Goal: Task Accomplishment & Management: Manage account settings

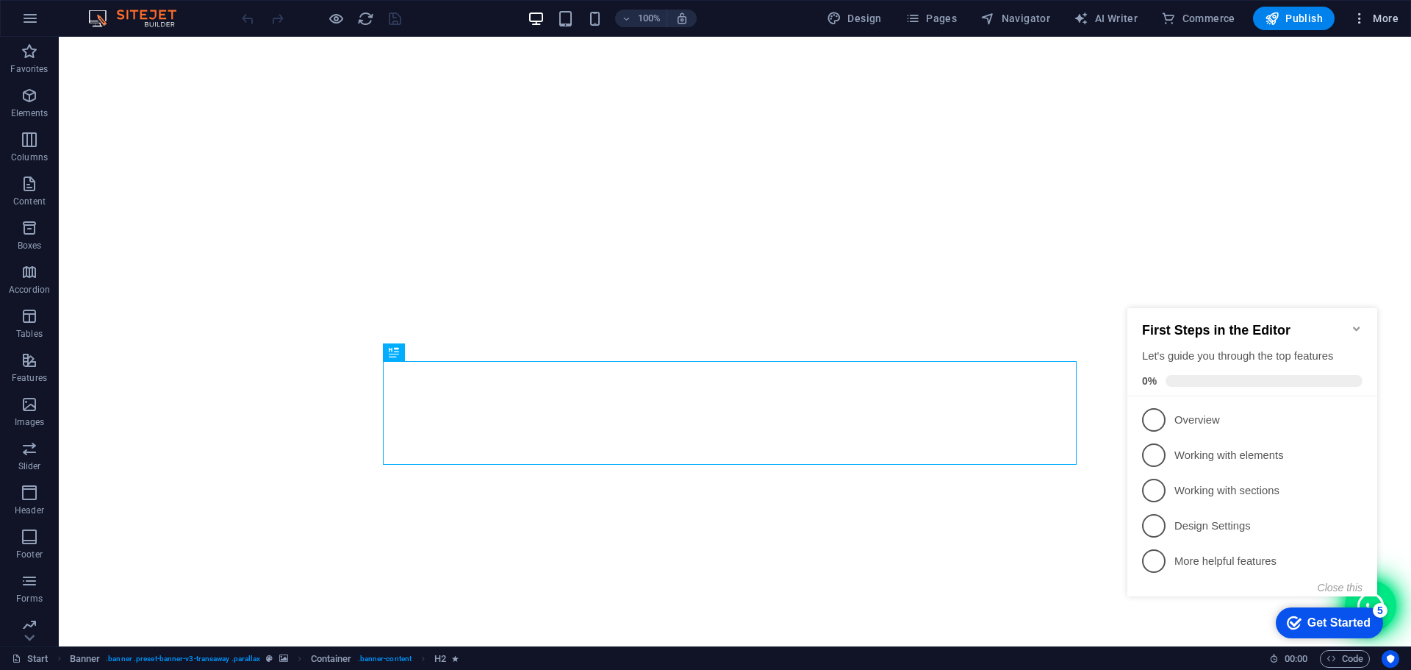
click at [1355, 11] on icon "button" at bounding box center [1359, 18] width 15 height 15
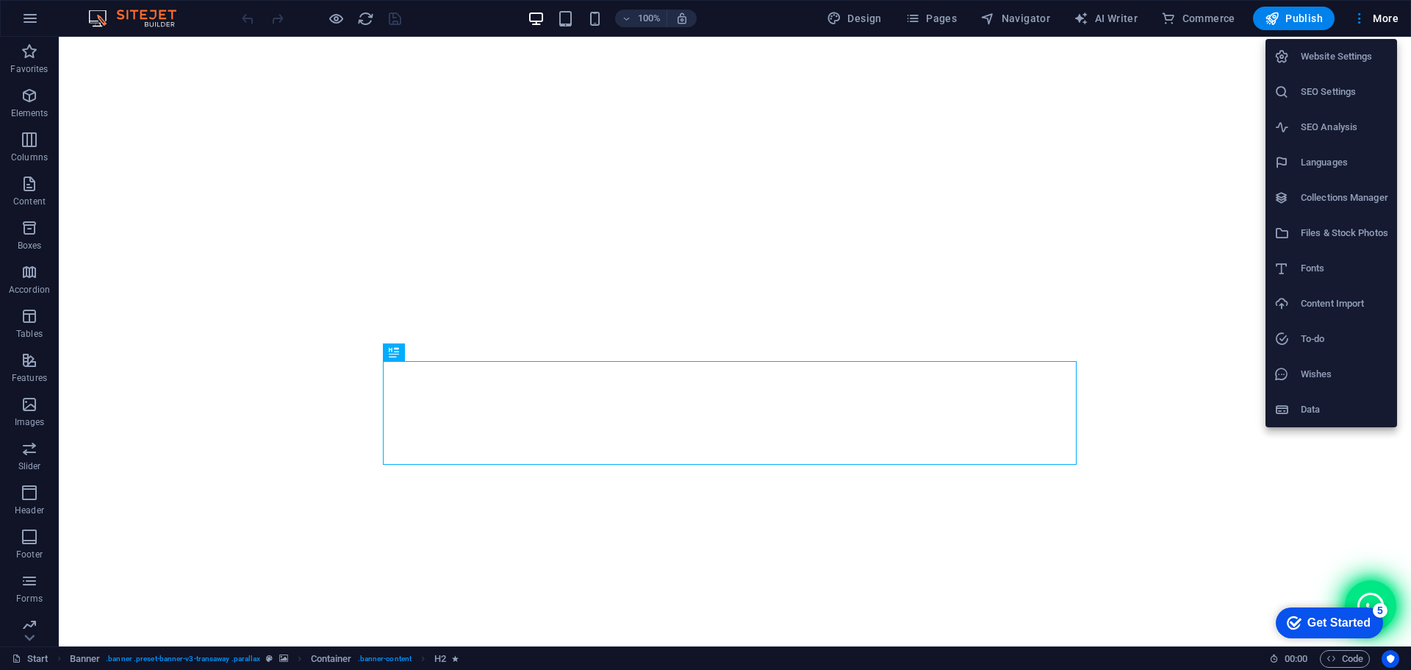
click at [1369, 59] on h6 "Website Settings" at bounding box center [1344, 57] width 87 height 18
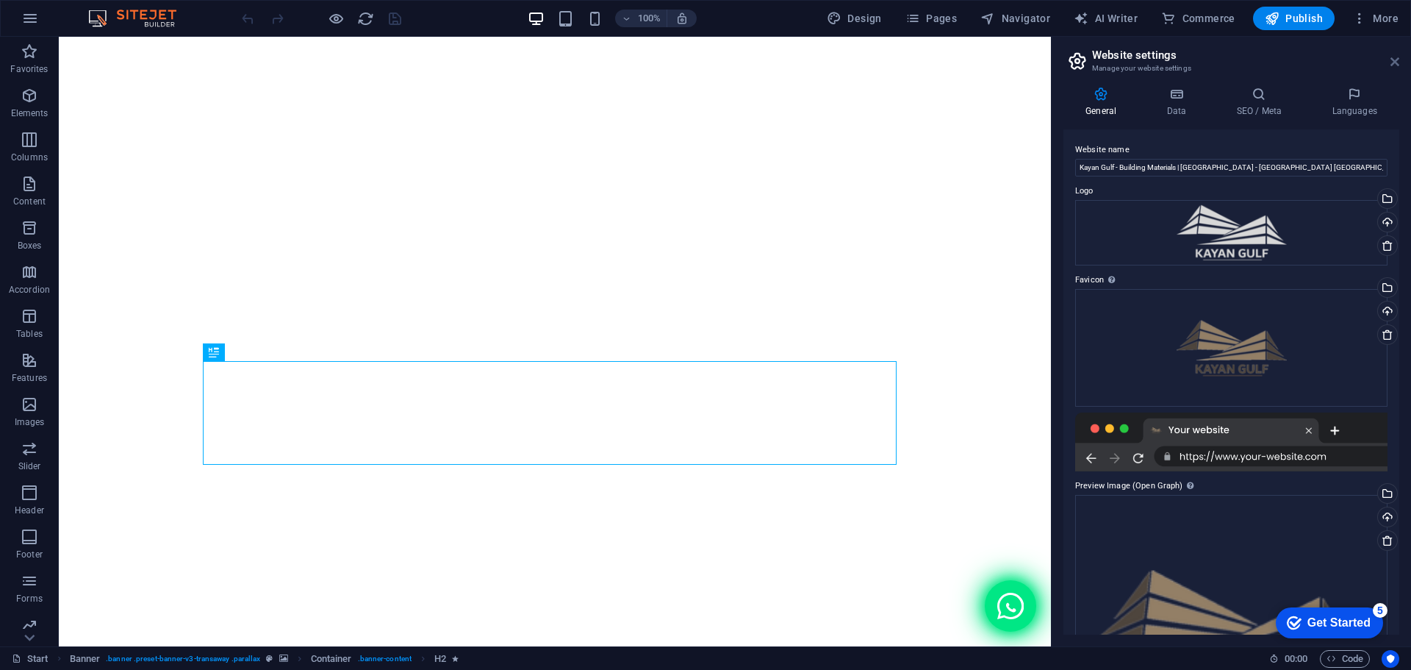
click at [1397, 65] on icon at bounding box center [1395, 62] width 9 height 12
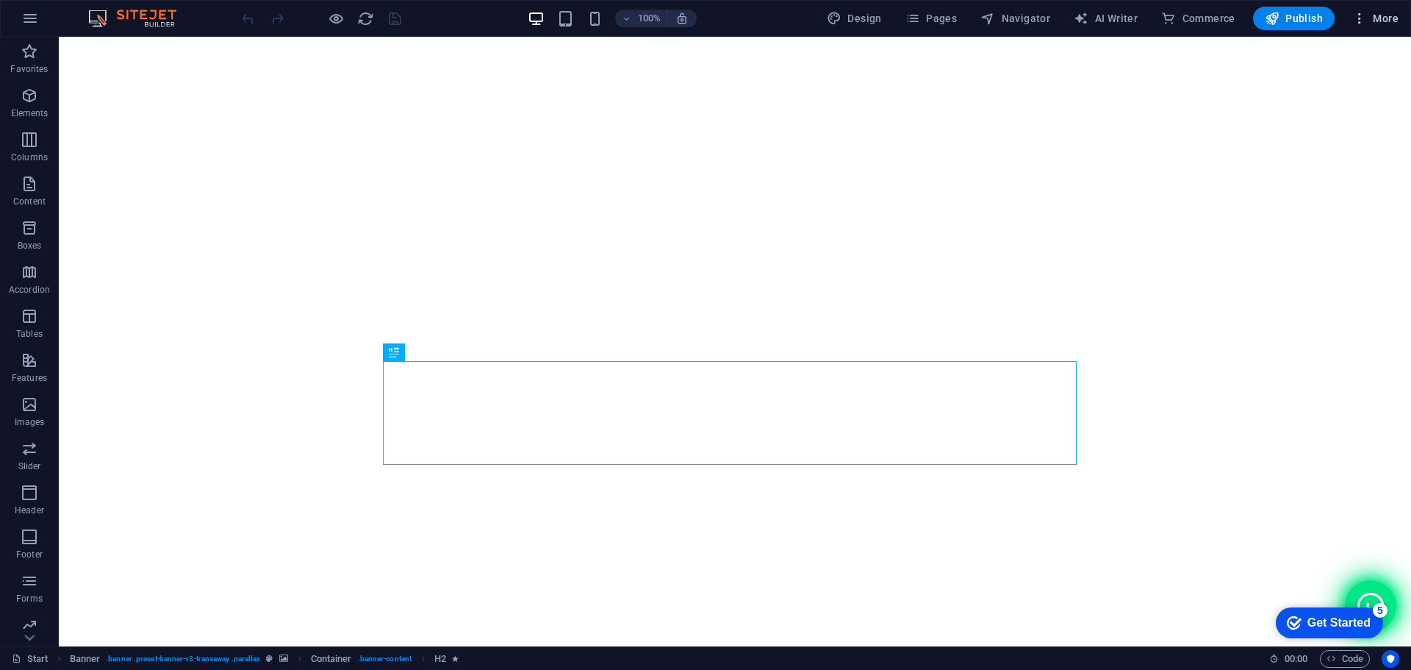
click at [1375, 19] on span "More" at bounding box center [1375, 18] width 46 height 15
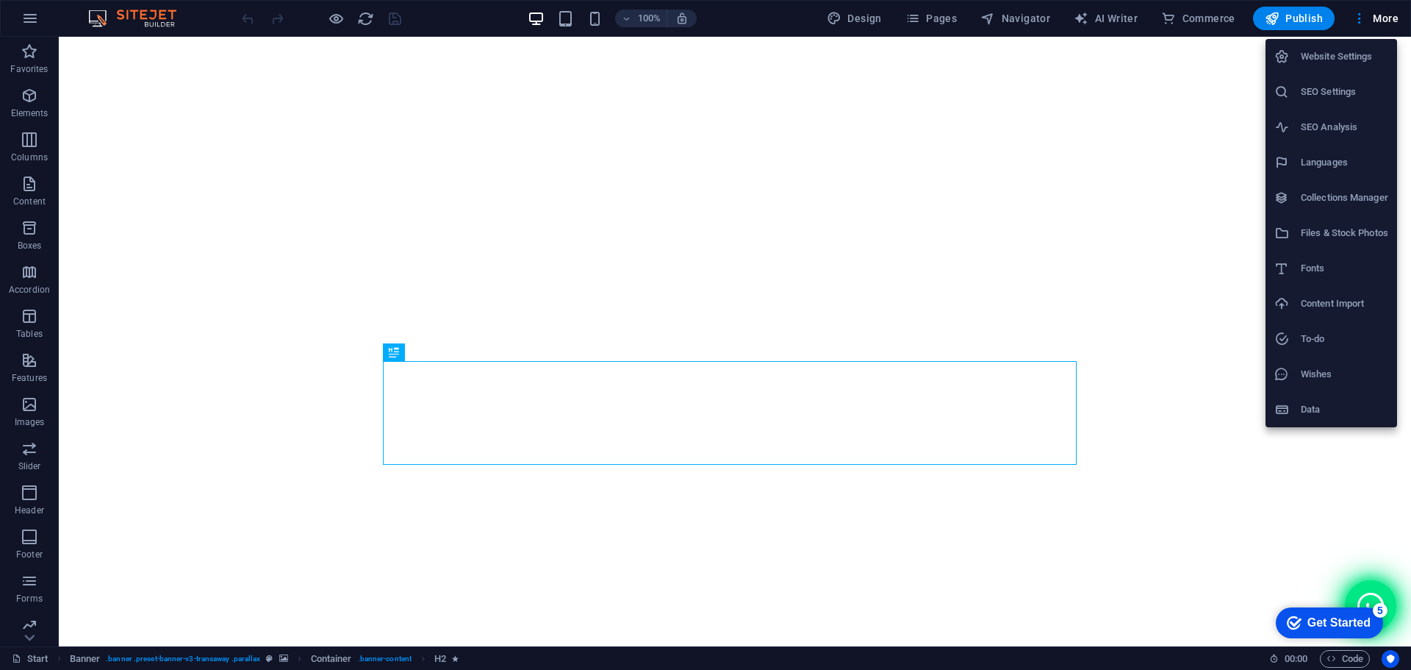
click at [20, 19] on div at bounding box center [705, 335] width 1411 height 670
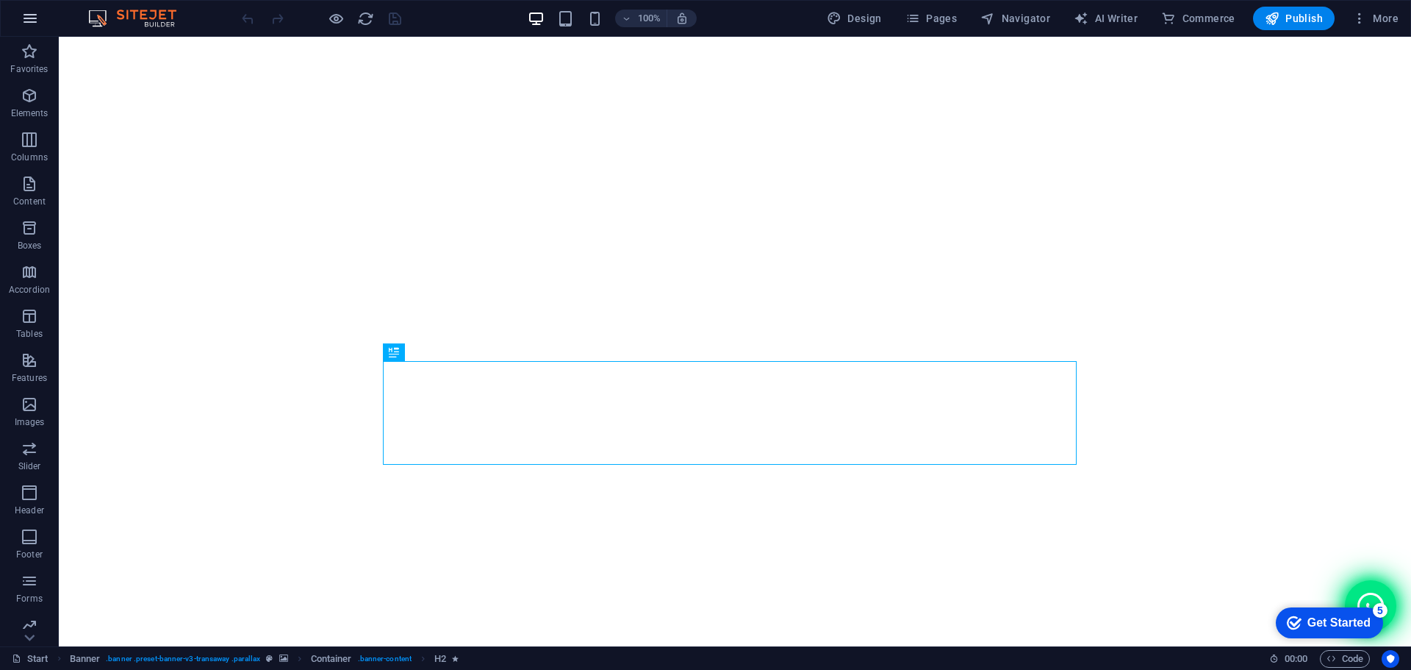
click at [30, 18] on icon "button" at bounding box center [30, 19] width 18 height 18
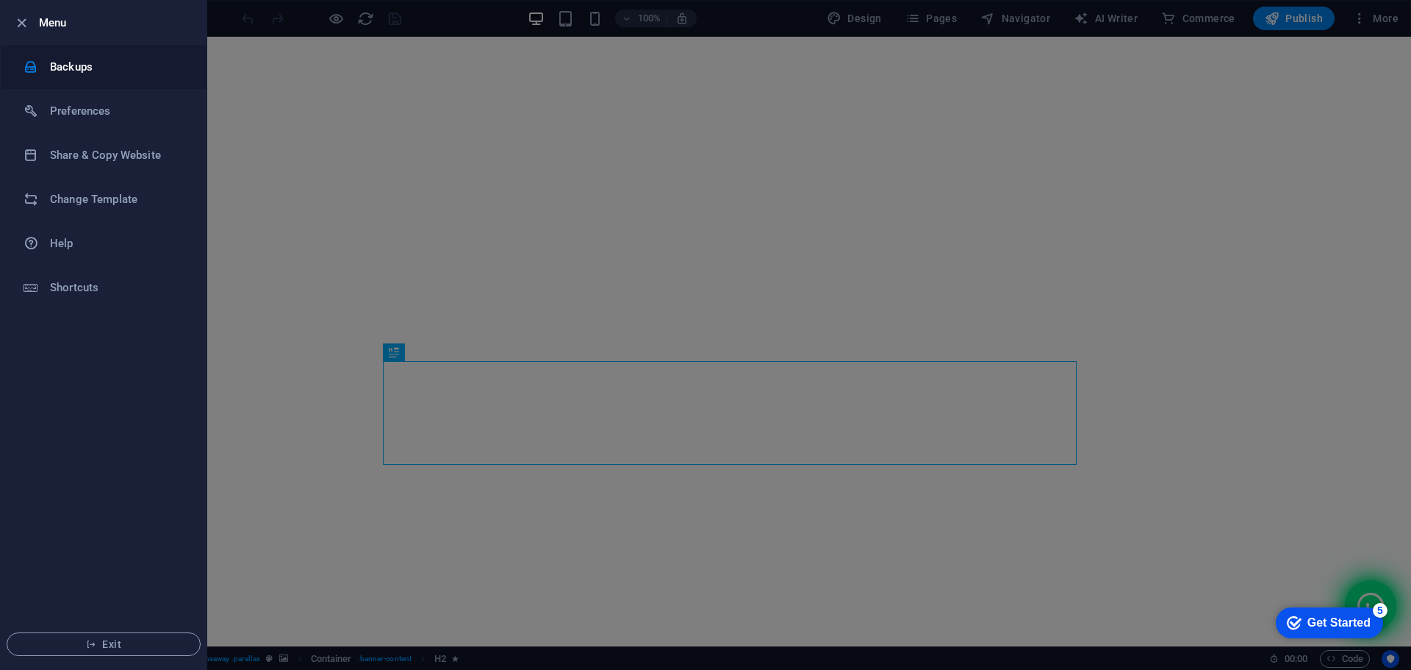
click at [140, 65] on h6 "Backups" at bounding box center [118, 67] width 136 height 18
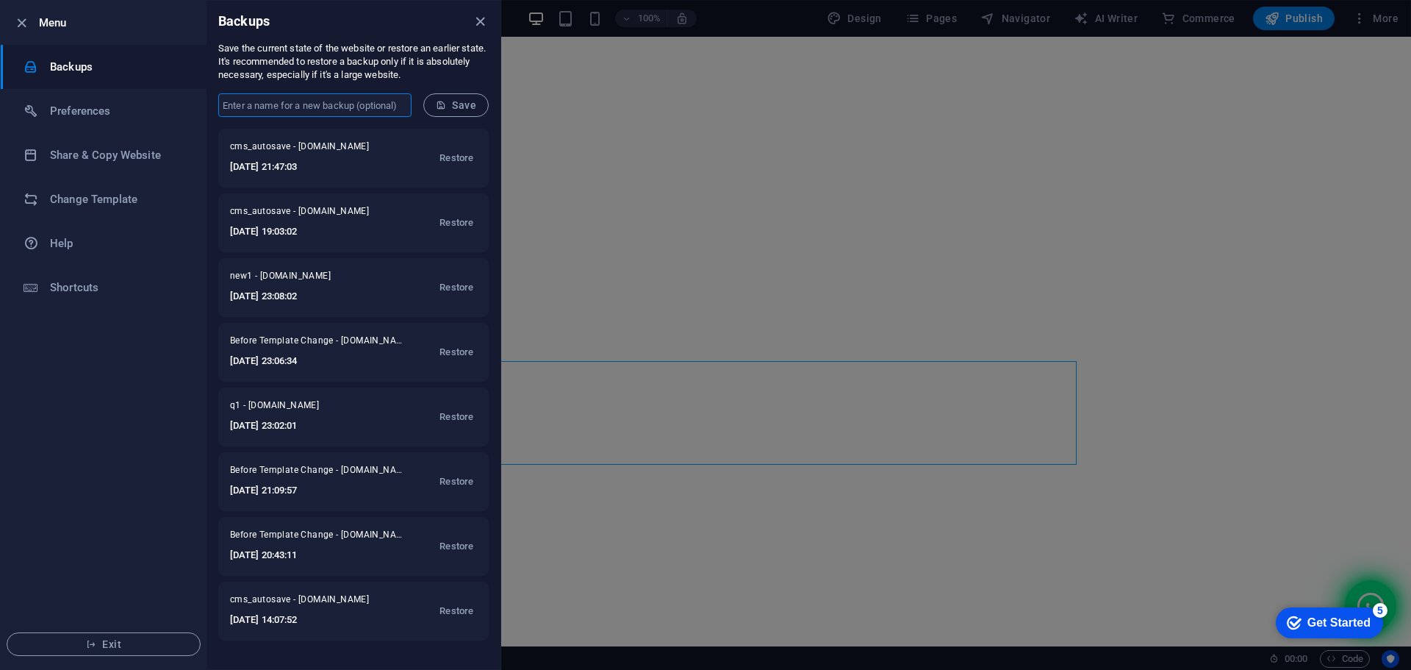
click at [340, 108] on input "text" at bounding box center [314, 105] width 193 height 24
click at [271, 87] on form "​ Save" at bounding box center [354, 105] width 294 height 47
click at [277, 104] on input "text" at bounding box center [314, 105] width 193 height 24
paste input "WebsiteBack_[DATE]"
drag, startPoint x: 259, startPoint y: 104, endPoint x: 207, endPoint y: 98, distance: 53.2
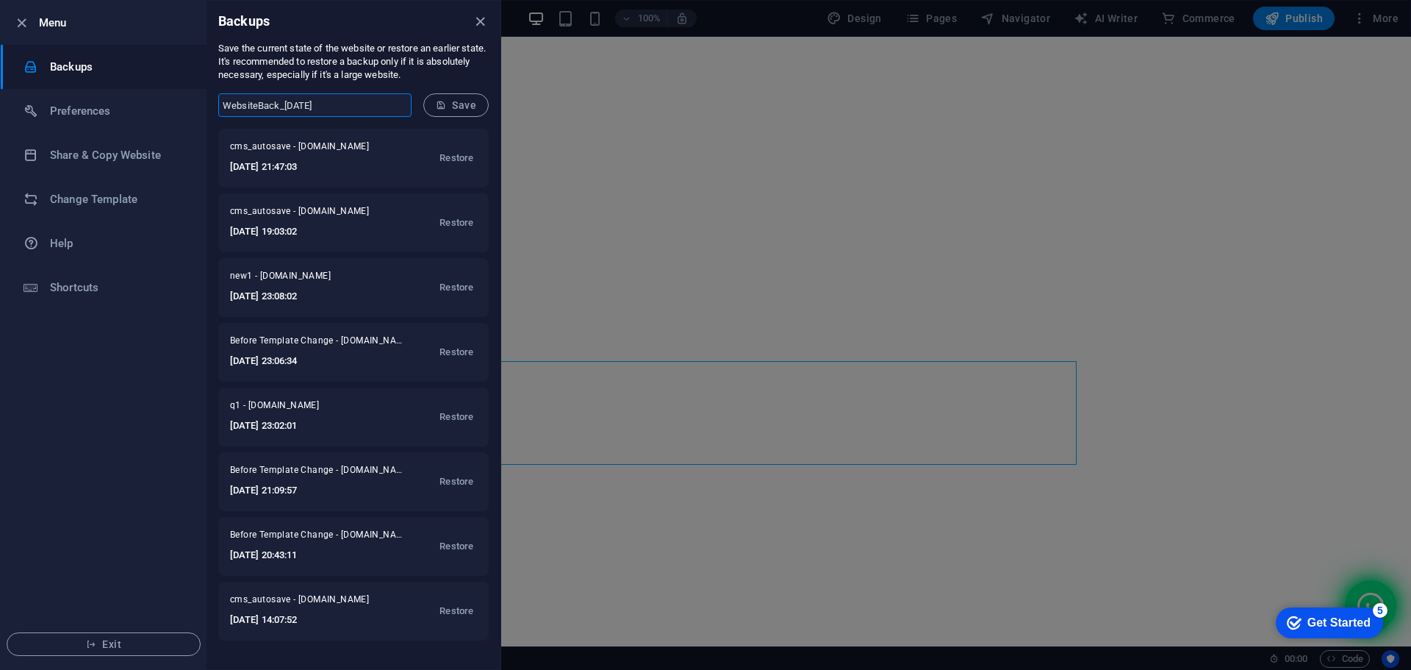
click at [207, 98] on form "WebsiteBack_[DATE] ​ Save" at bounding box center [354, 105] width 294 height 47
type input "SitejetBack_[DATE]"
click at [453, 99] on span "Save" at bounding box center [456, 105] width 40 height 12
click at [477, 18] on icon "close" at bounding box center [480, 21] width 17 height 17
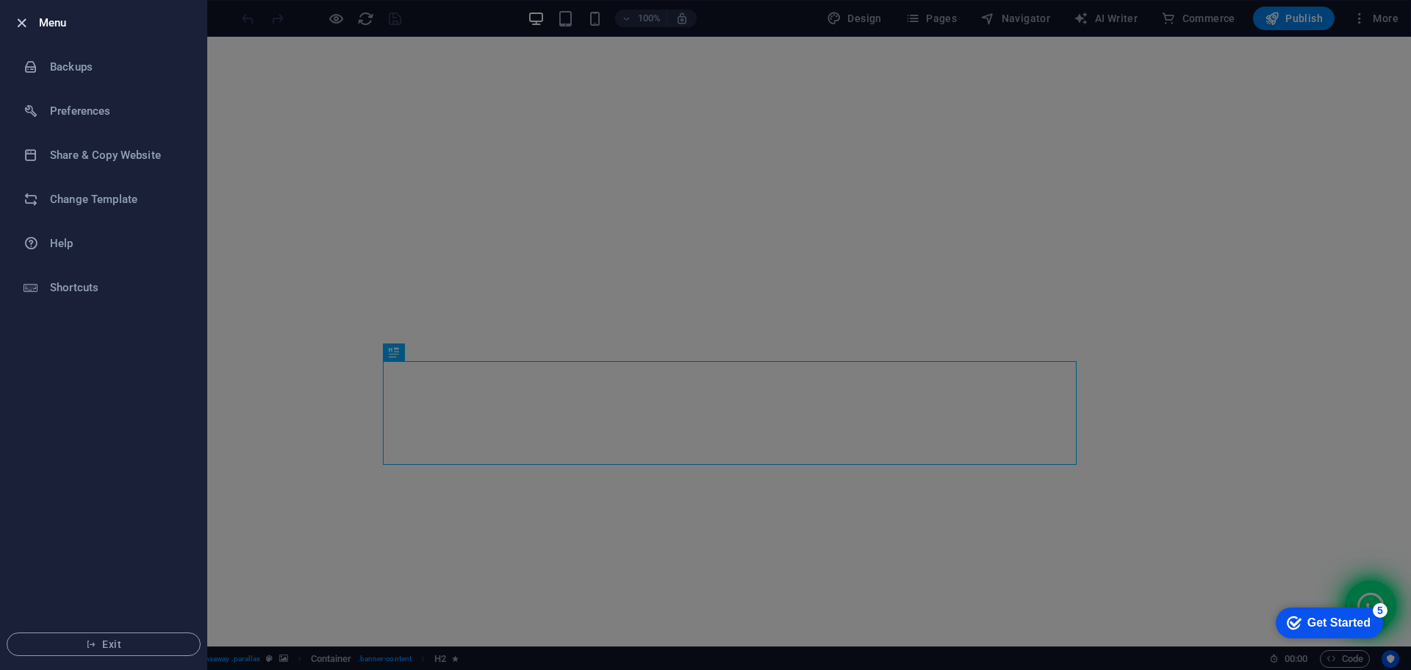
click at [18, 24] on icon "button" at bounding box center [21, 23] width 17 height 17
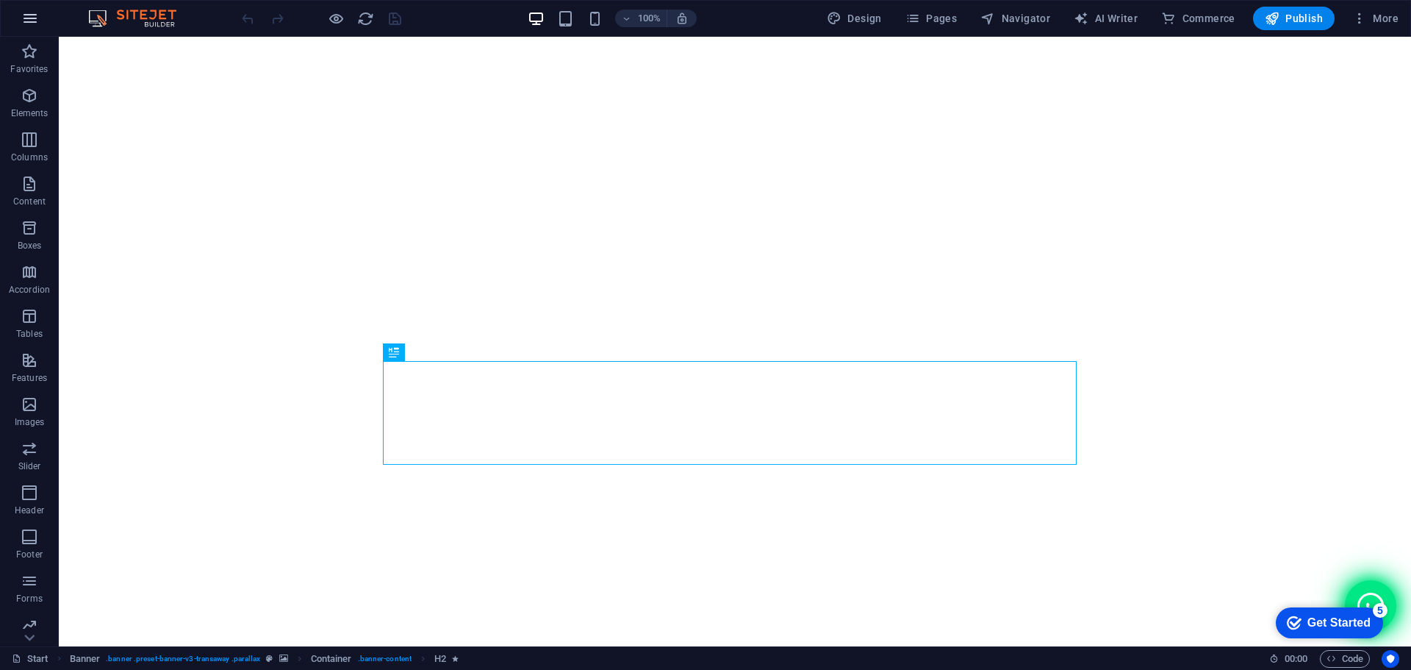
click at [26, 26] on icon "button" at bounding box center [30, 19] width 18 height 18
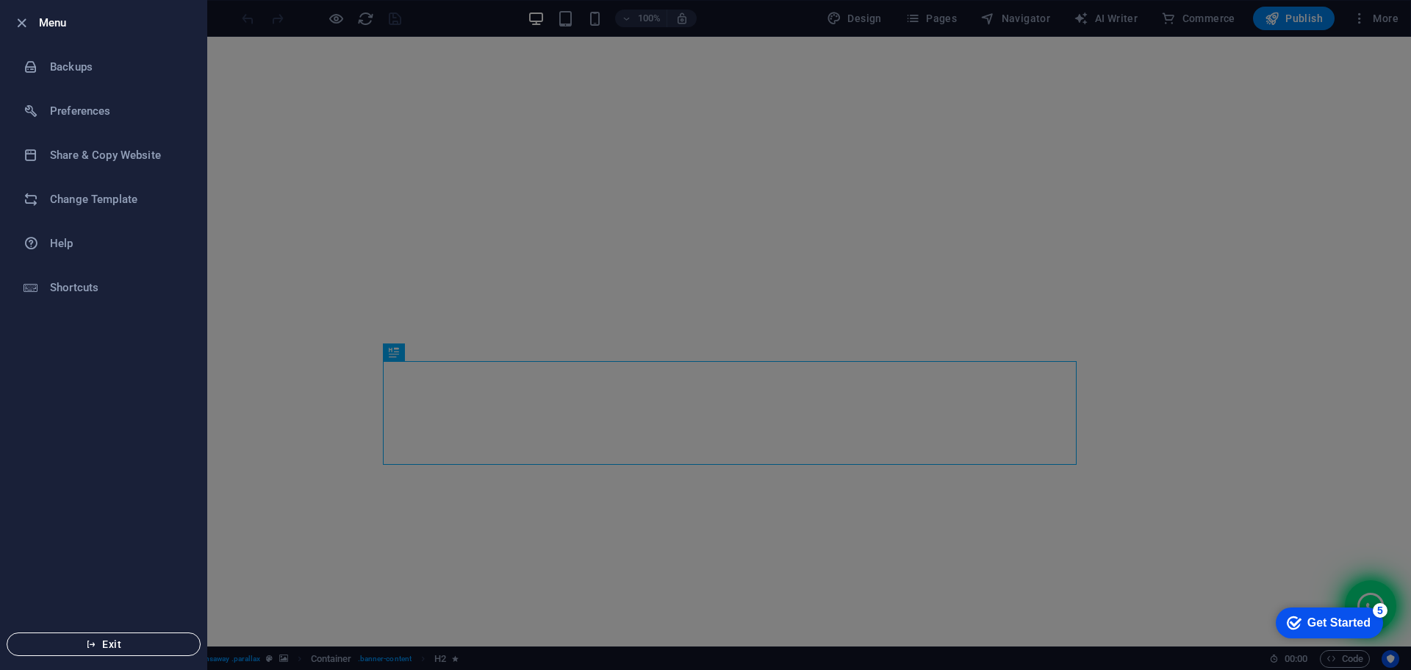
click at [104, 643] on span "Exit" at bounding box center [103, 644] width 169 height 12
